Goal: Task Accomplishment & Management: Complete application form

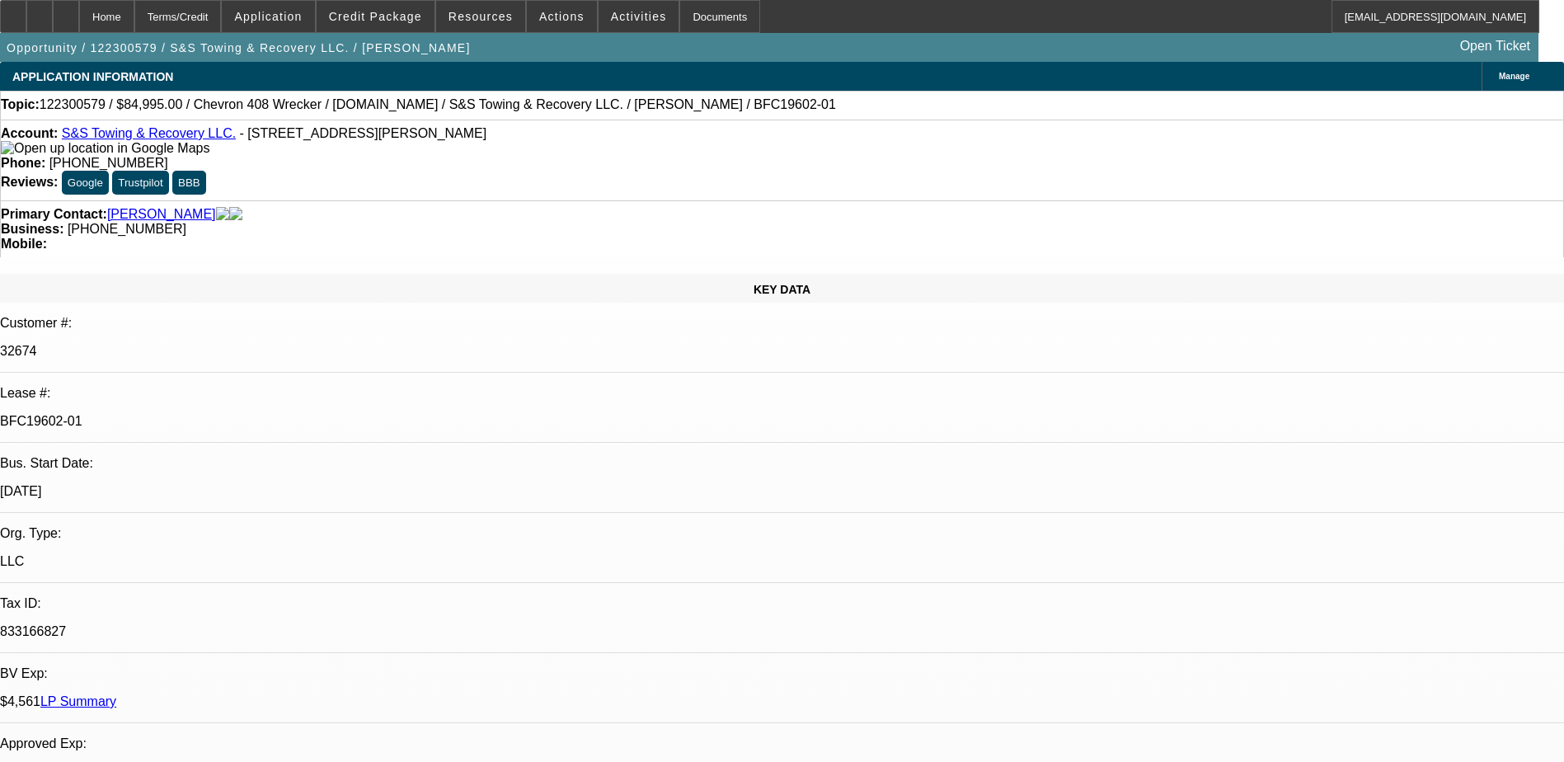
select select "0"
select select "0.1"
select select "0"
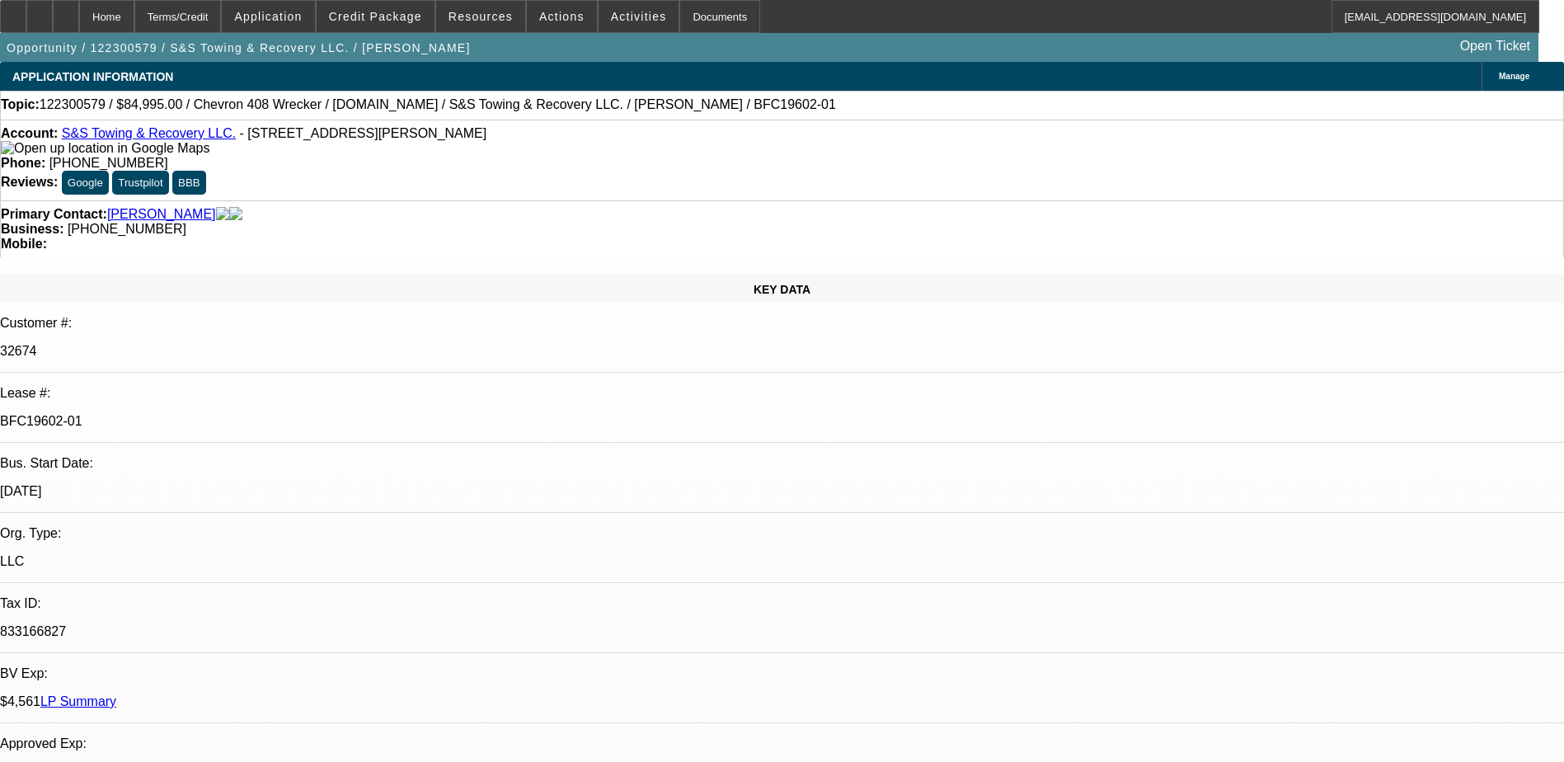
select select "0.1"
select select "0"
select select "0.1"
select select "0"
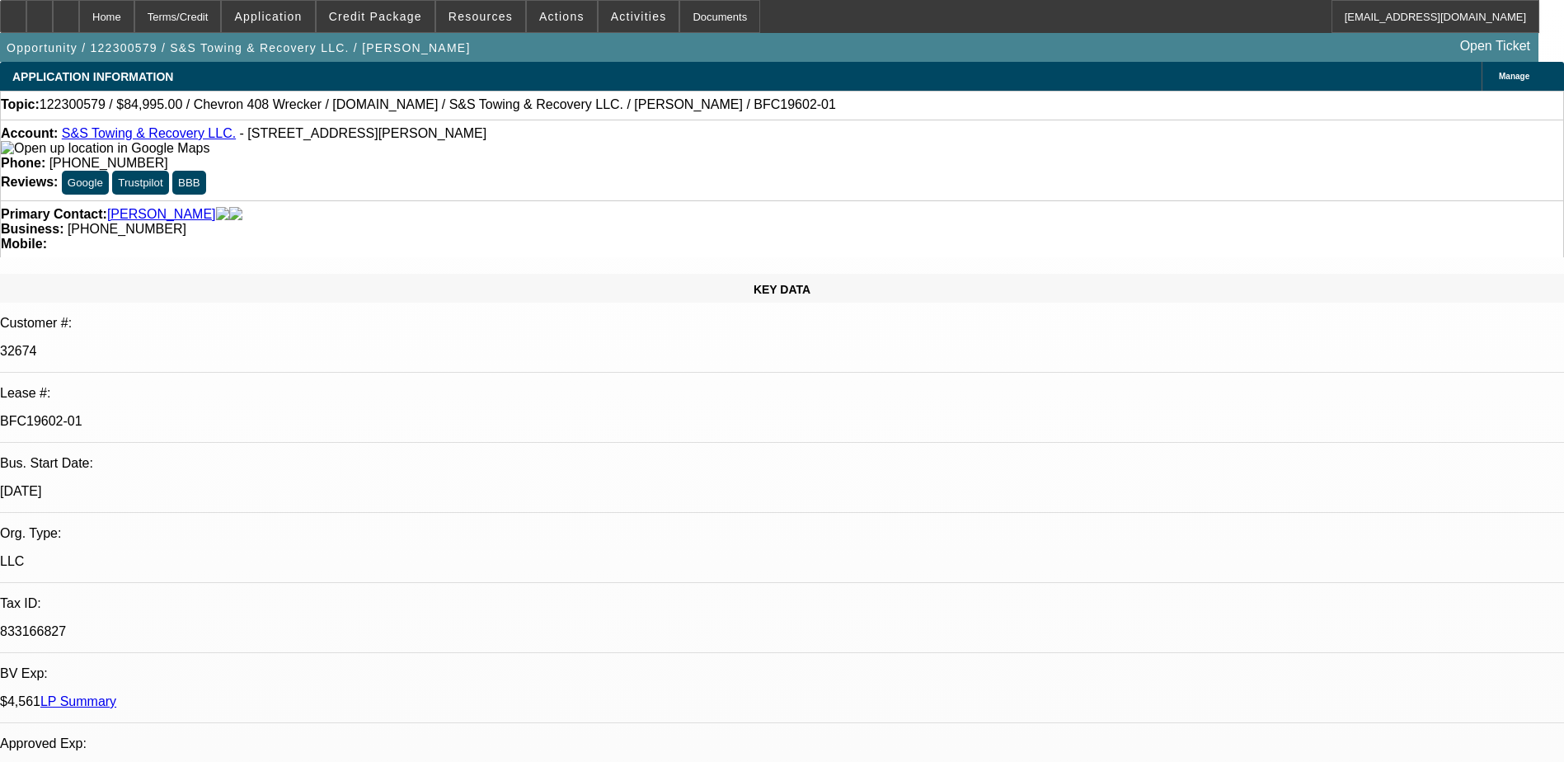
select select "2"
select select "0.1"
select select "1"
select select "2"
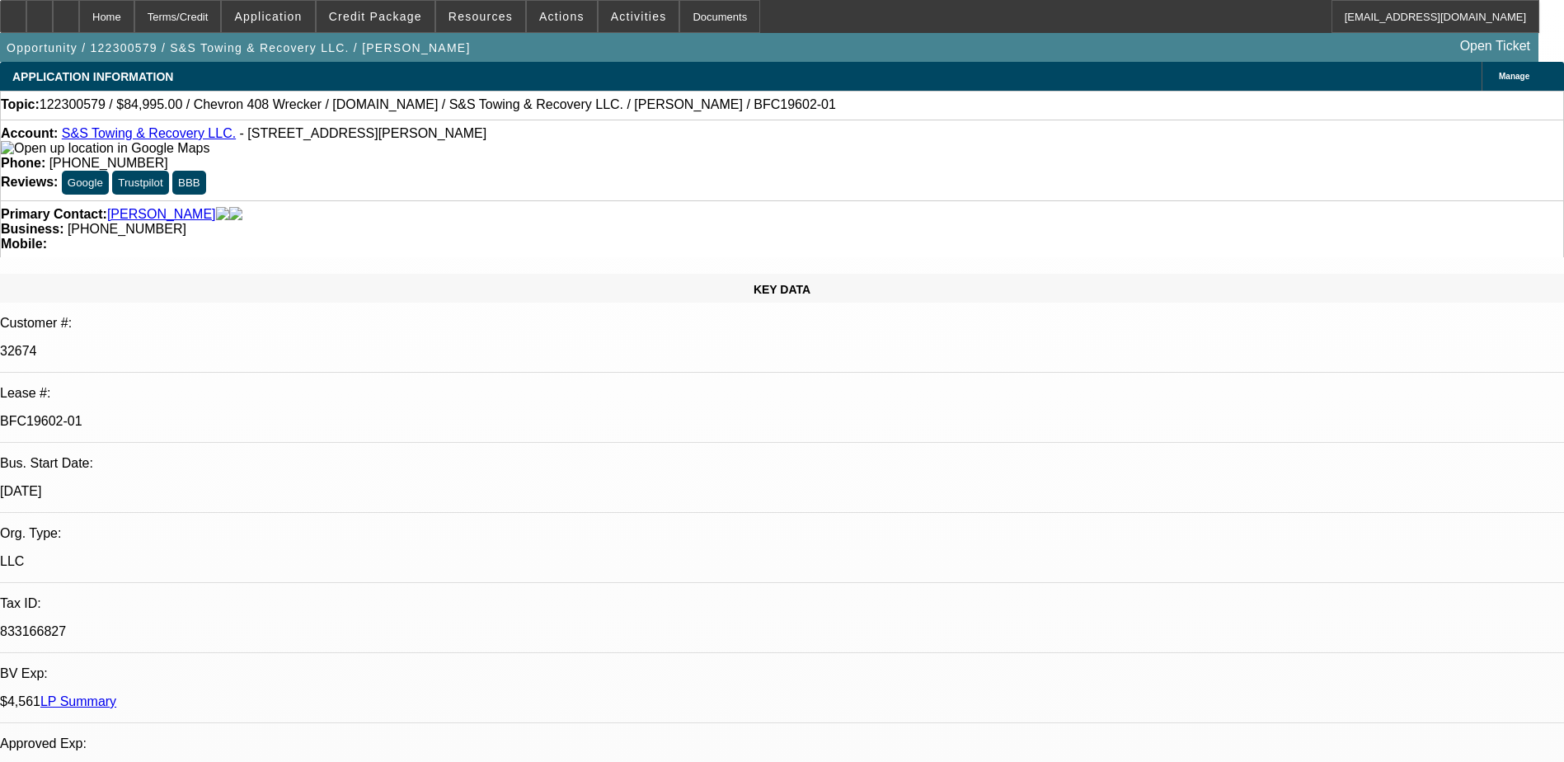
select select "4"
select select "1"
select select "3"
select select "4"
select select "1"
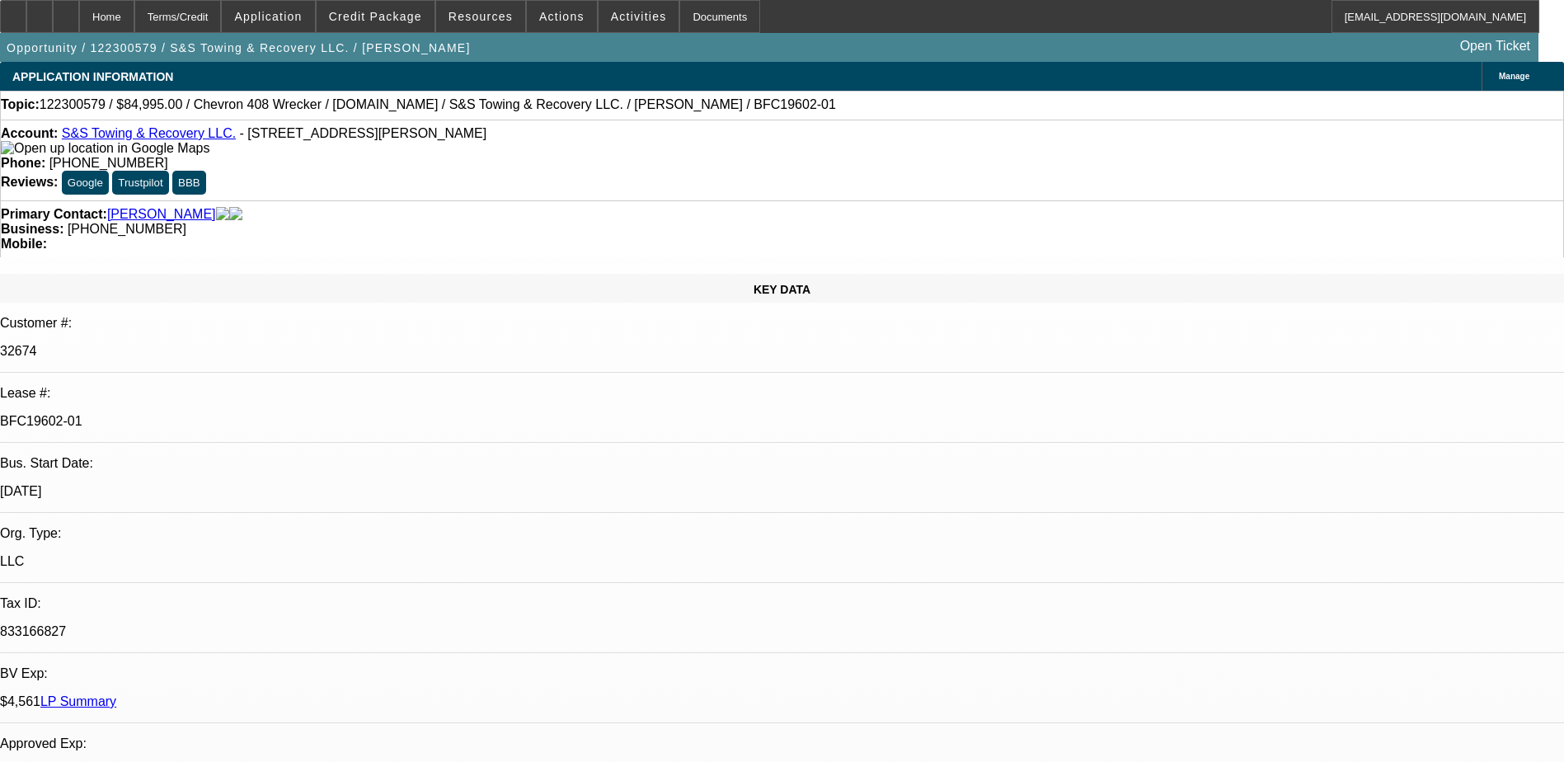
select select "3"
select select "4"
select select "1"
select select "2"
select select "4"
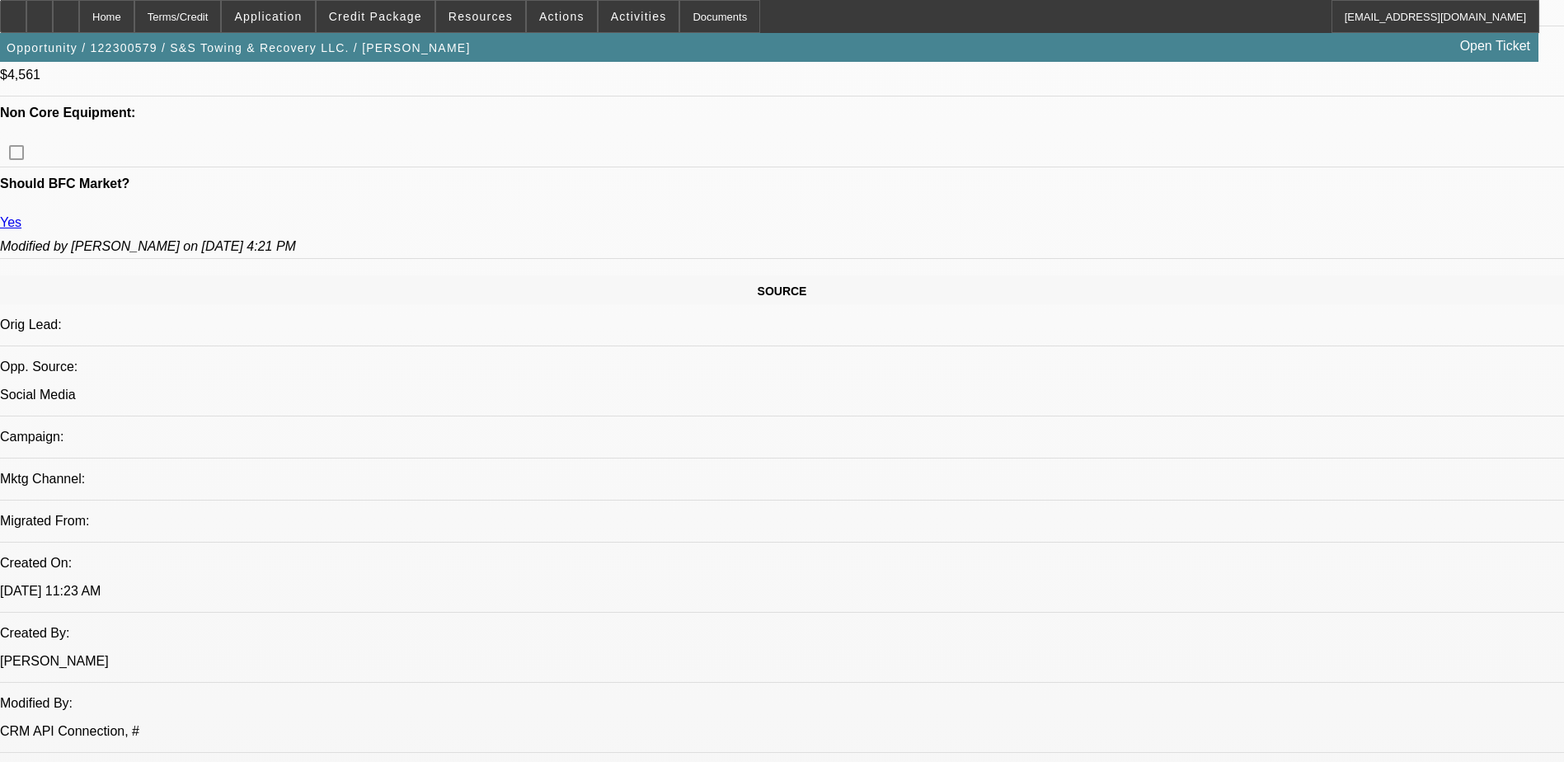
scroll to position [686, 0]
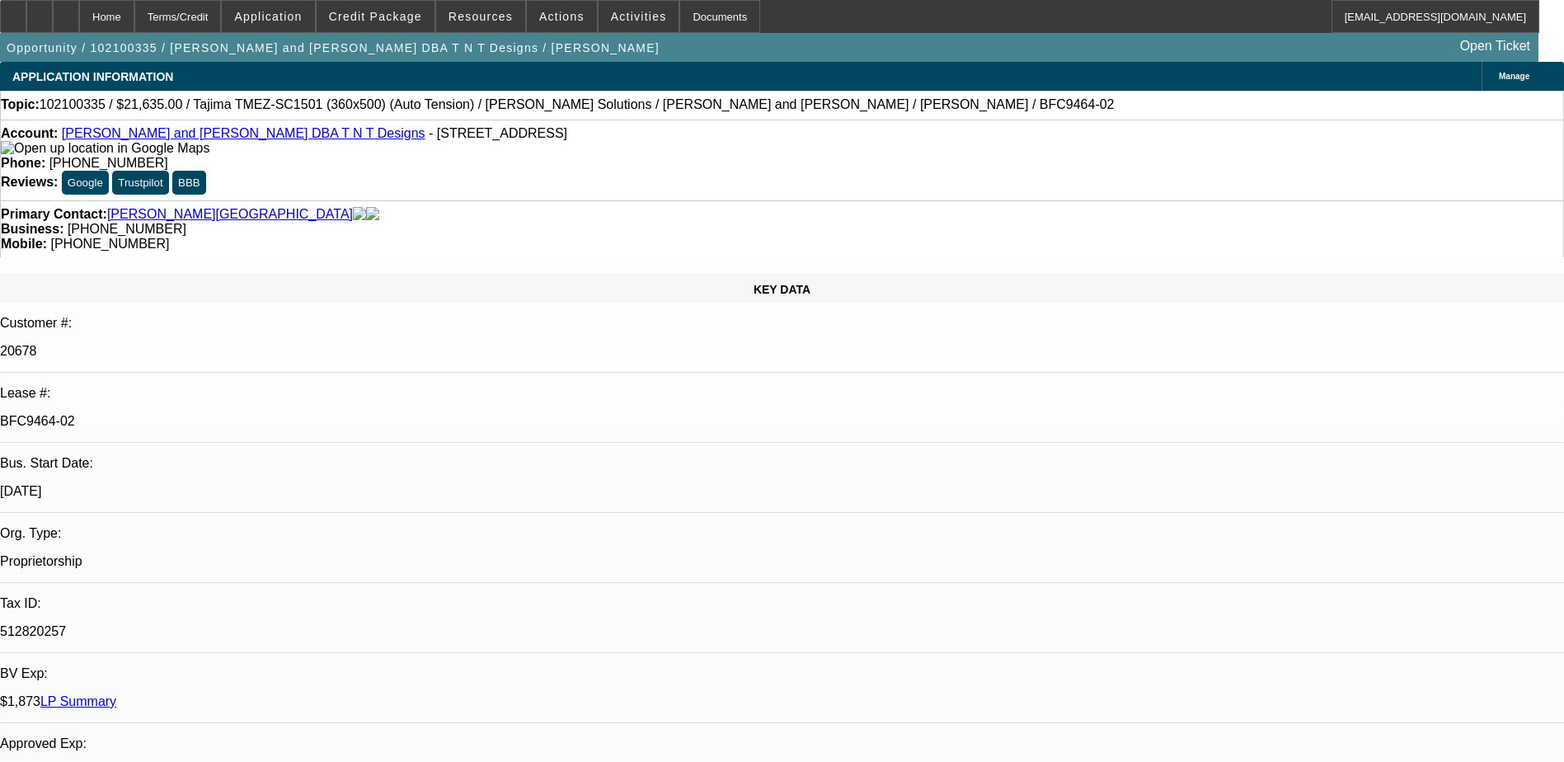
select select "0"
select select "2"
select select "0.1"
select select "4"
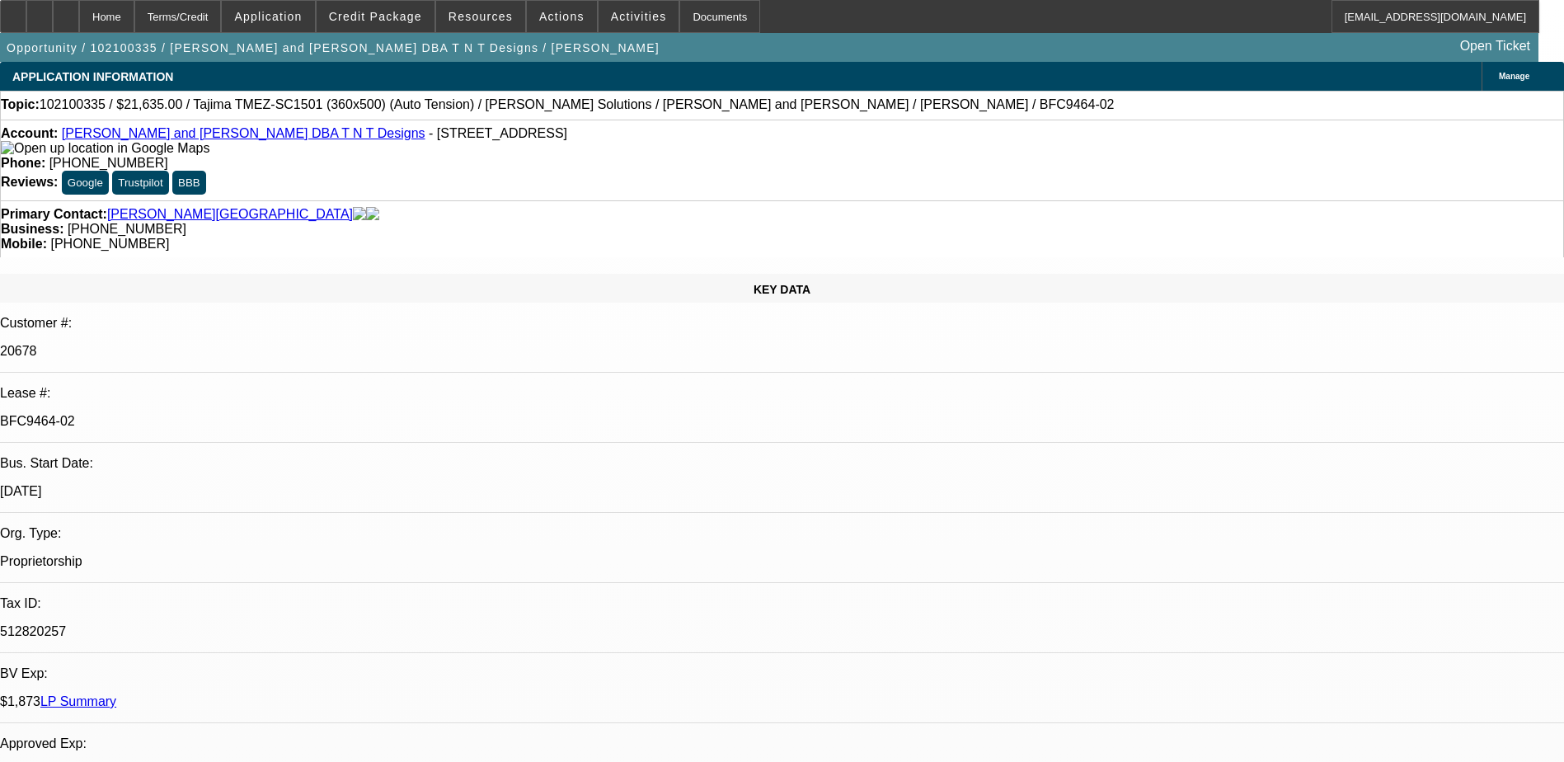
select select "0"
select select "0.1"
select select "4"
select select "0"
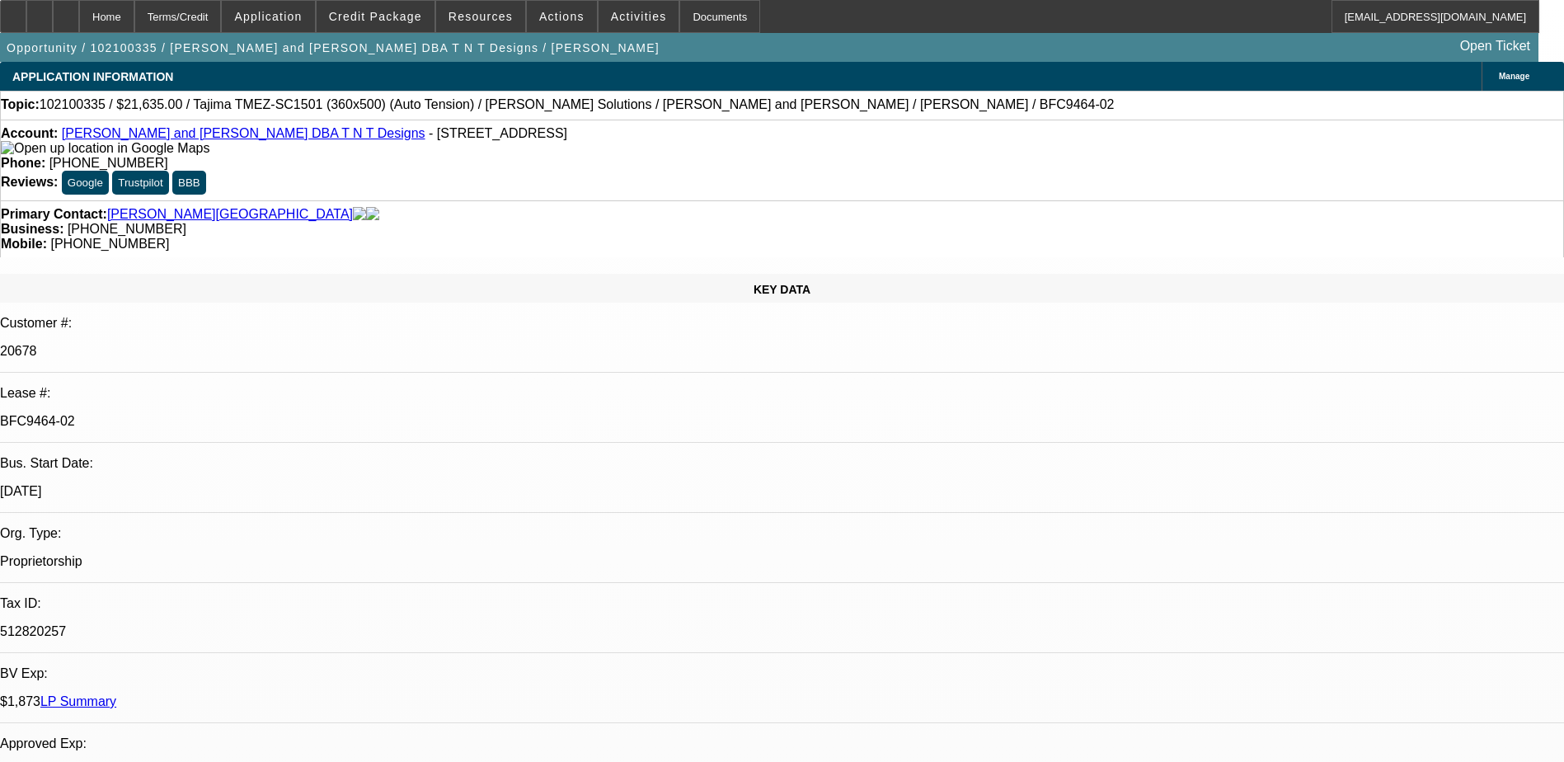
select select "2"
select select "0.1"
select select "4"
select select "0"
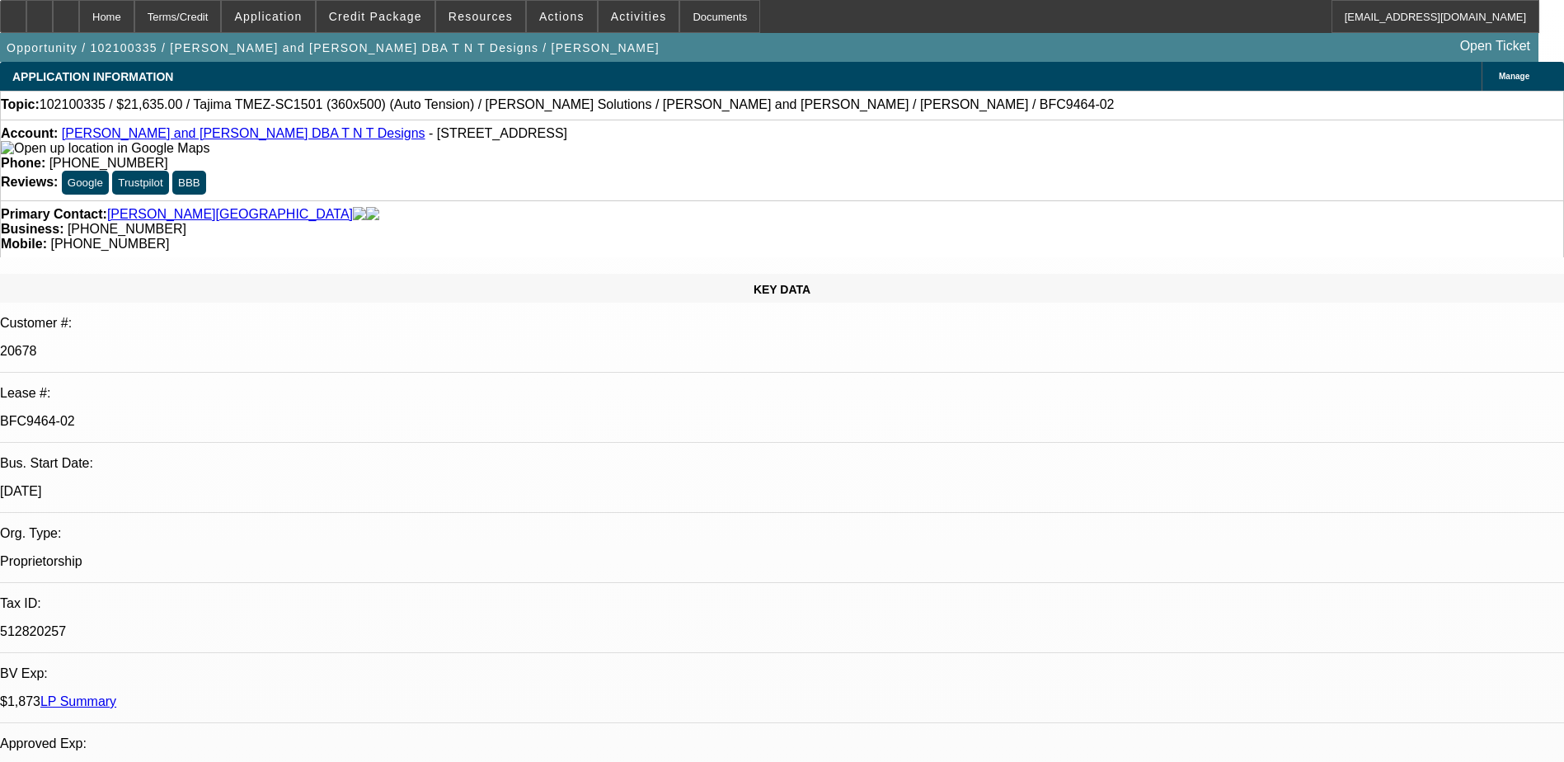
select select "0"
select select "0.1"
select select "4"
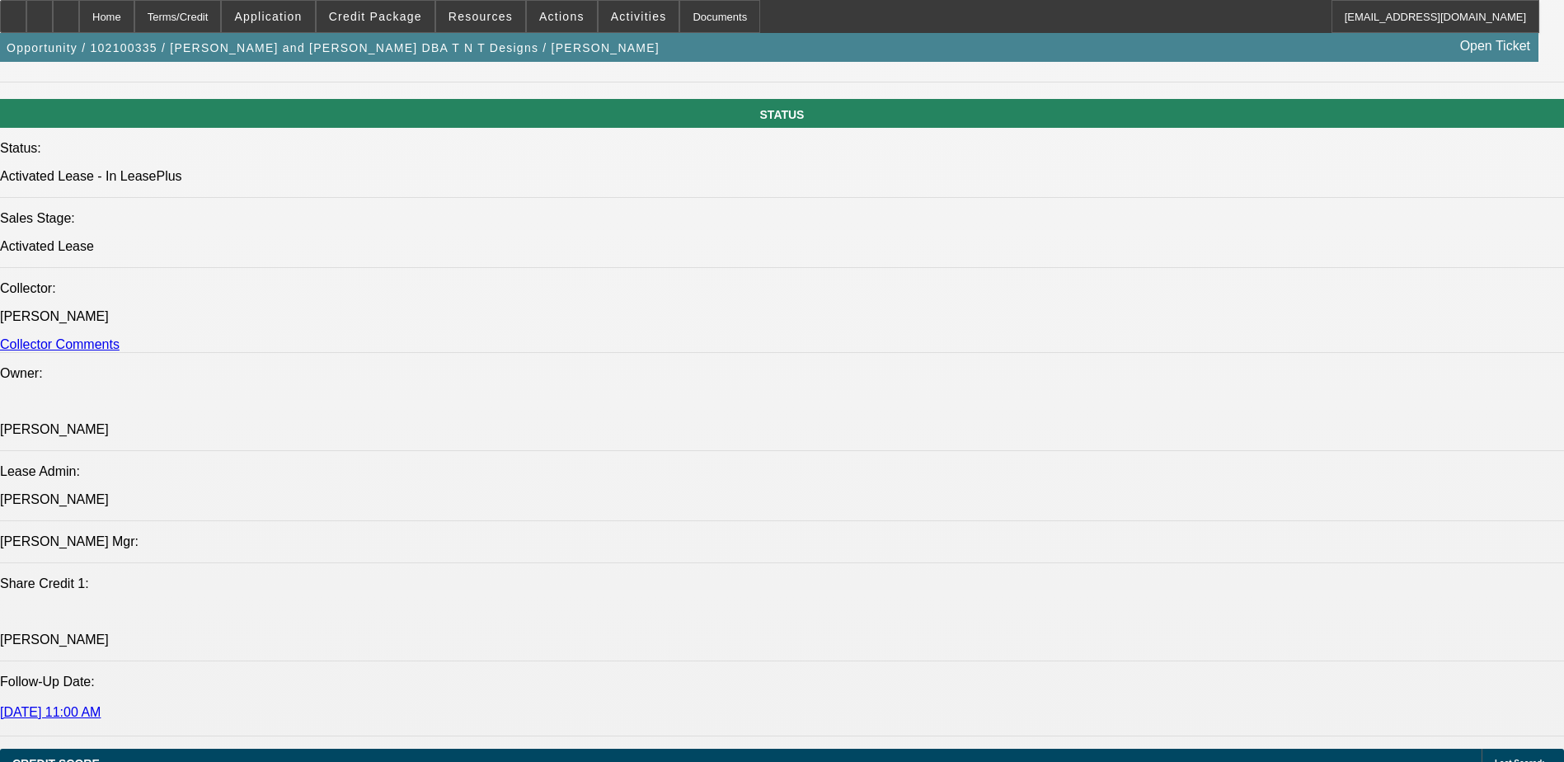
scroll to position [2061, 0]
